Goal: Entertainment & Leisure: Consume media (video, audio)

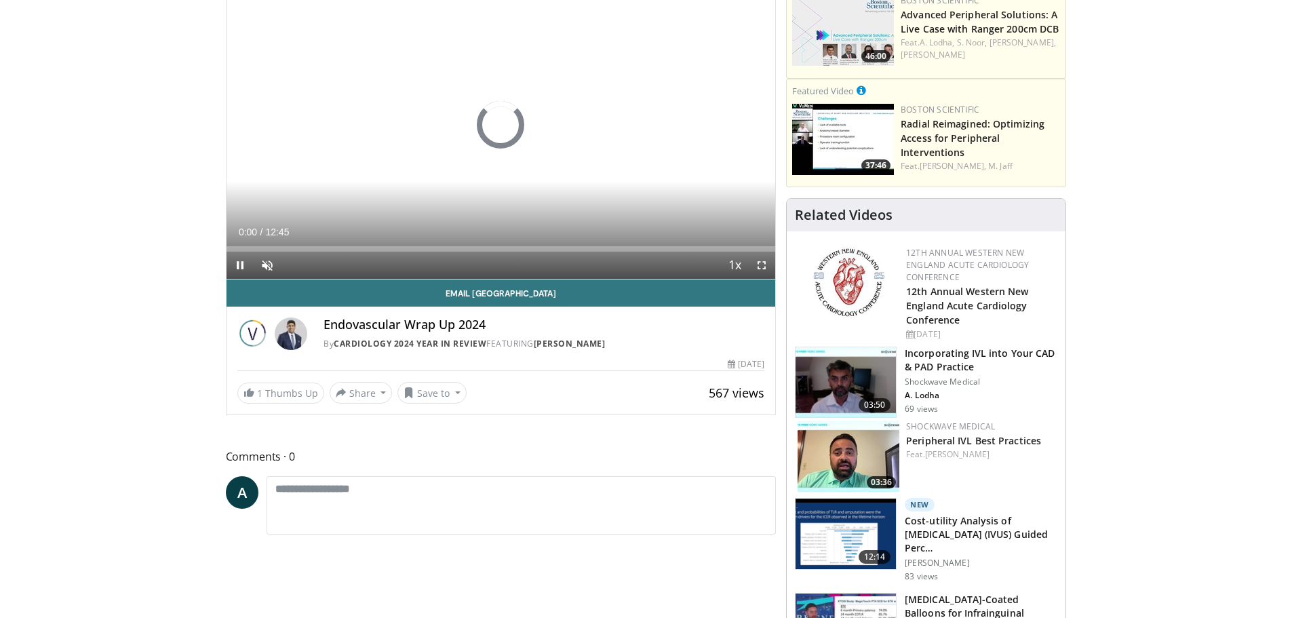
scroll to position [136, 0]
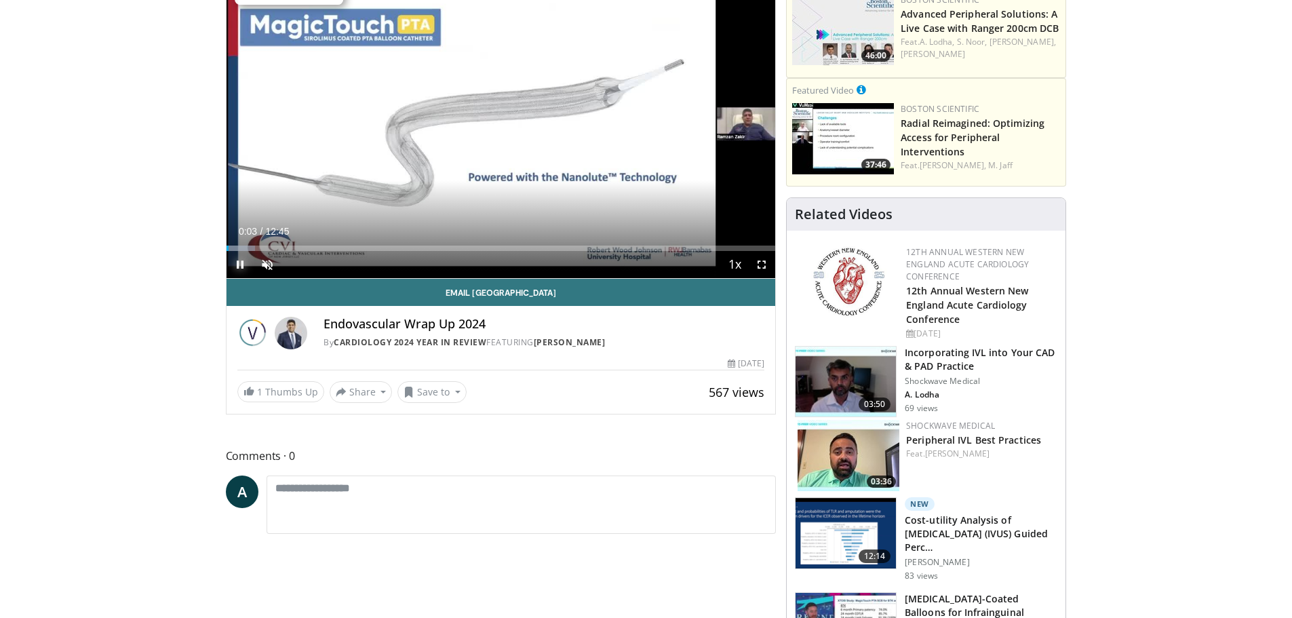
click at [237, 265] on span "Video Player" at bounding box center [240, 264] width 27 height 27
drag, startPoint x: 227, startPoint y: 246, endPoint x: 376, endPoint y: 261, distance: 150.0
click at [376, 261] on div "Current Time 3:29 / Duration 12:45 Play Skip Backward Skip Forward Unmute Loade…" at bounding box center [501, 264] width 549 height 27
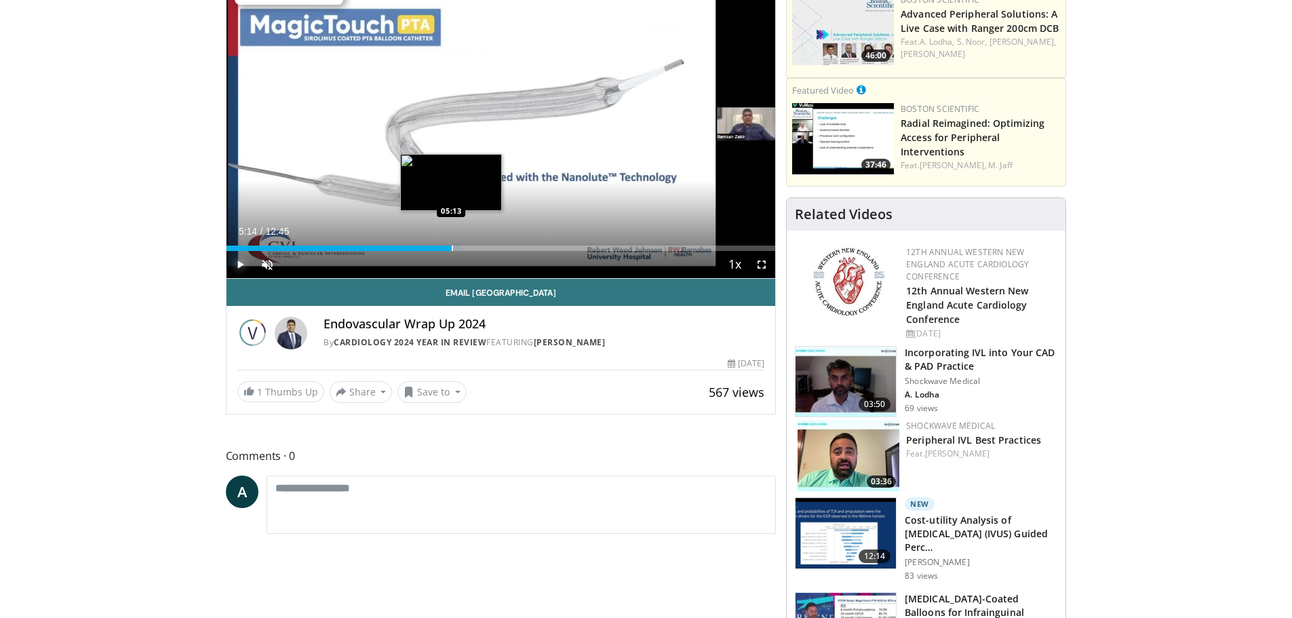
drag, startPoint x: 371, startPoint y: 249, endPoint x: 452, endPoint y: 248, distance: 80.7
click at [452, 248] on div "Progress Bar" at bounding box center [452, 248] width 1 height 5
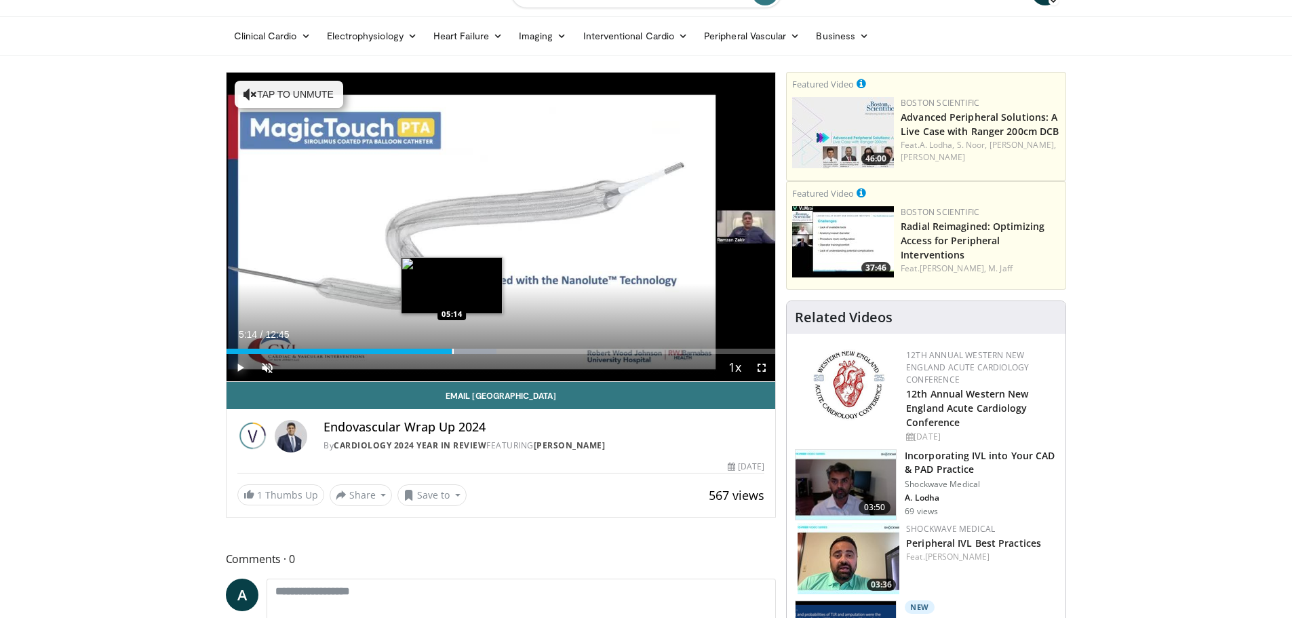
scroll to position [0, 0]
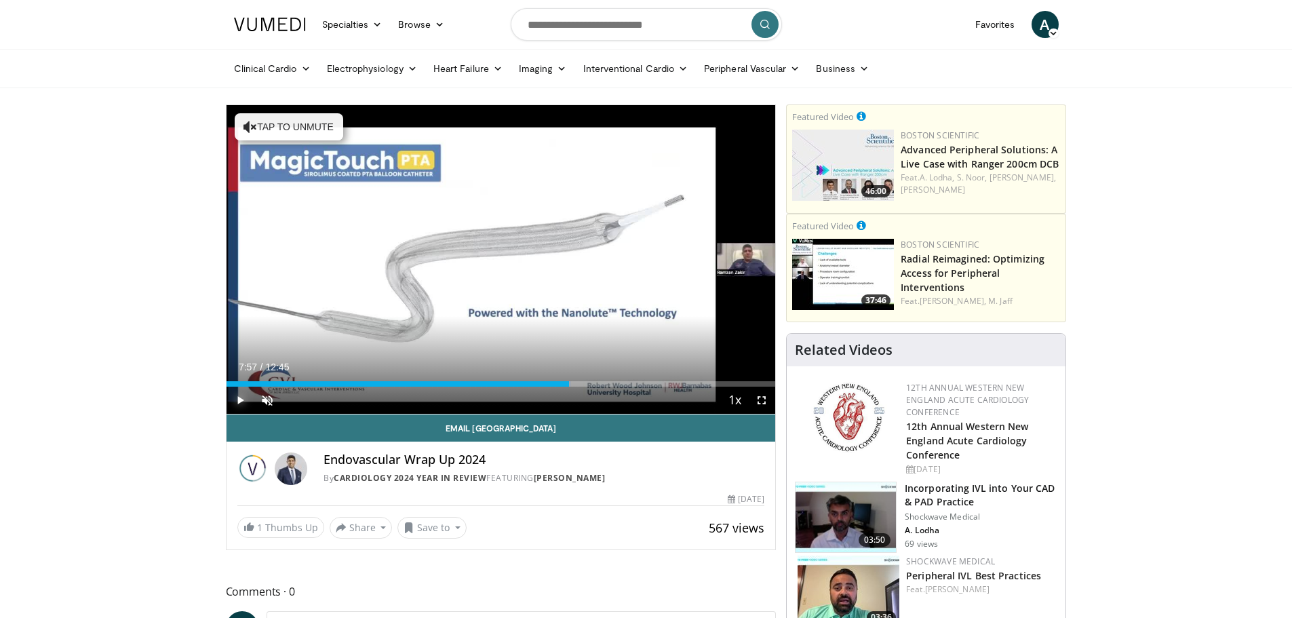
drag, startPoint x: 452, startPoint y: 385, endPoint x: 569, endPoint y: 389, distance: 117.4
click at [569, 389] on div "Current Time 7:57 / Duration 12:45 Play Skip Backward Skip Forward Unmute Loade…" at bounding box center [501, 400] width 549 height 27
